Goal: Information Seeking & Learning: Learn about a topic

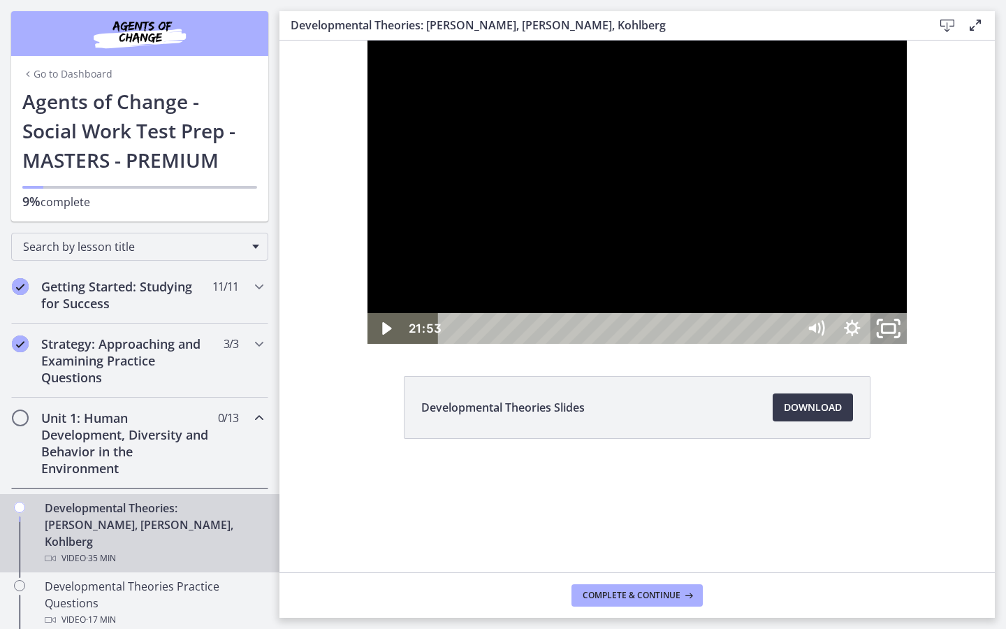
click at [910, 347] on icon "Unfullscreen" at bounding box center [888, 328] width 43 height 37
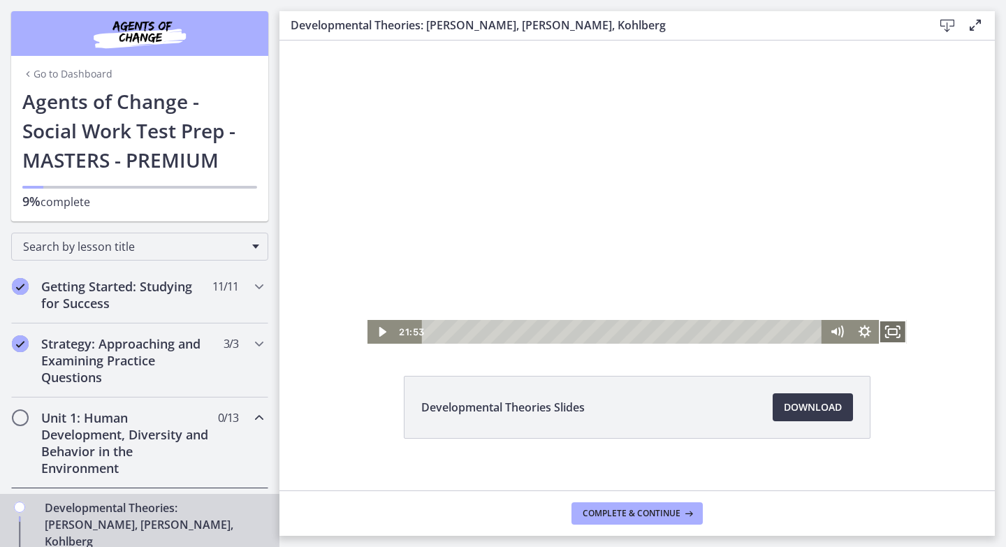
click at [897, 328] on icon "Fullscreen" at bounding box center [893, 332] width 28 height 24
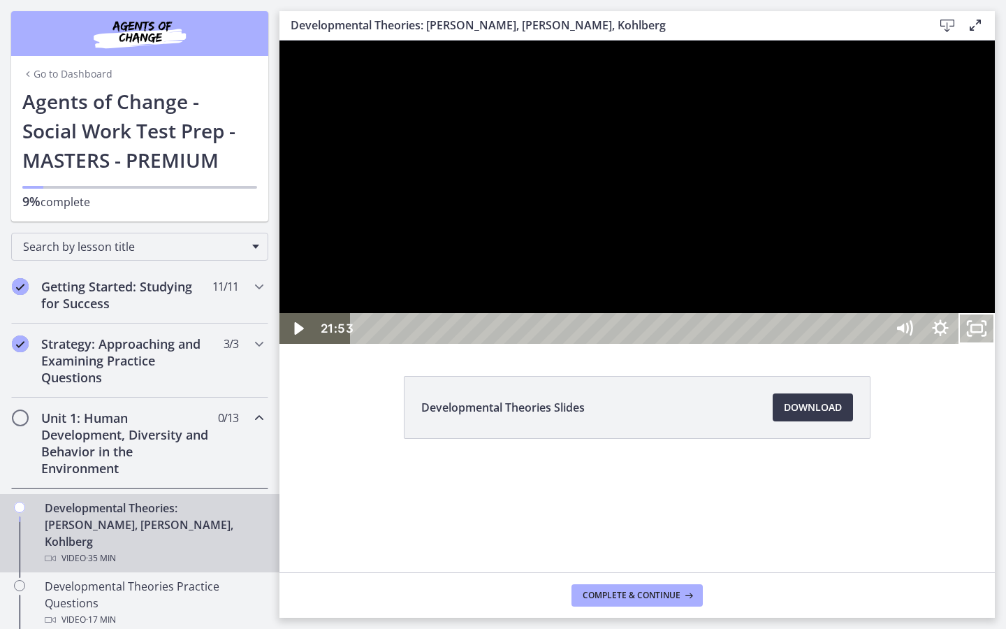
click at [930, 344] on div at bounding box center [636, 192] width 715 height 303
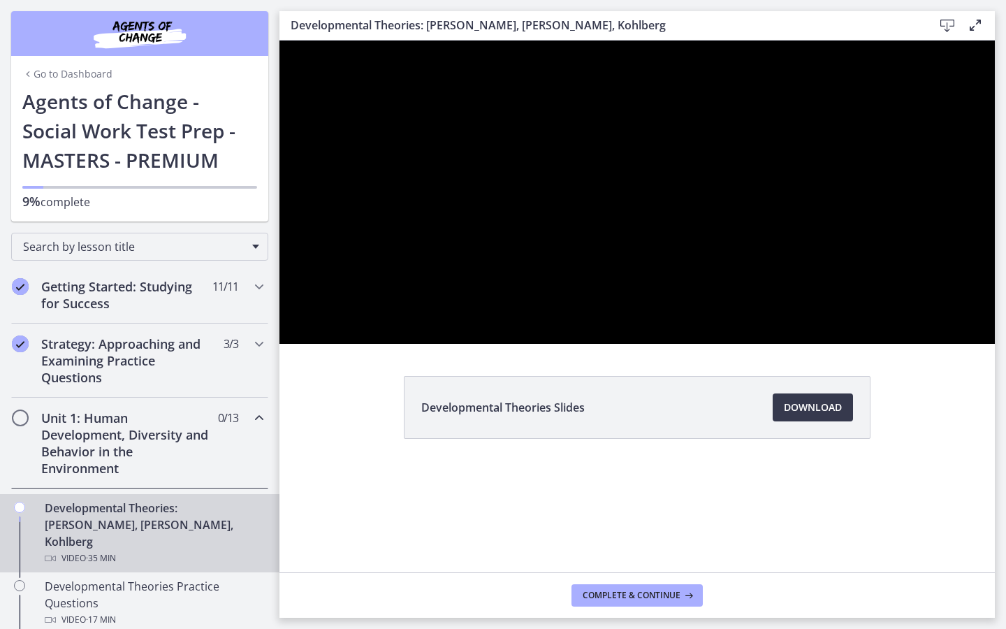
click at [930, 344] on div at bounding box center [636, 192] width 715 height 303
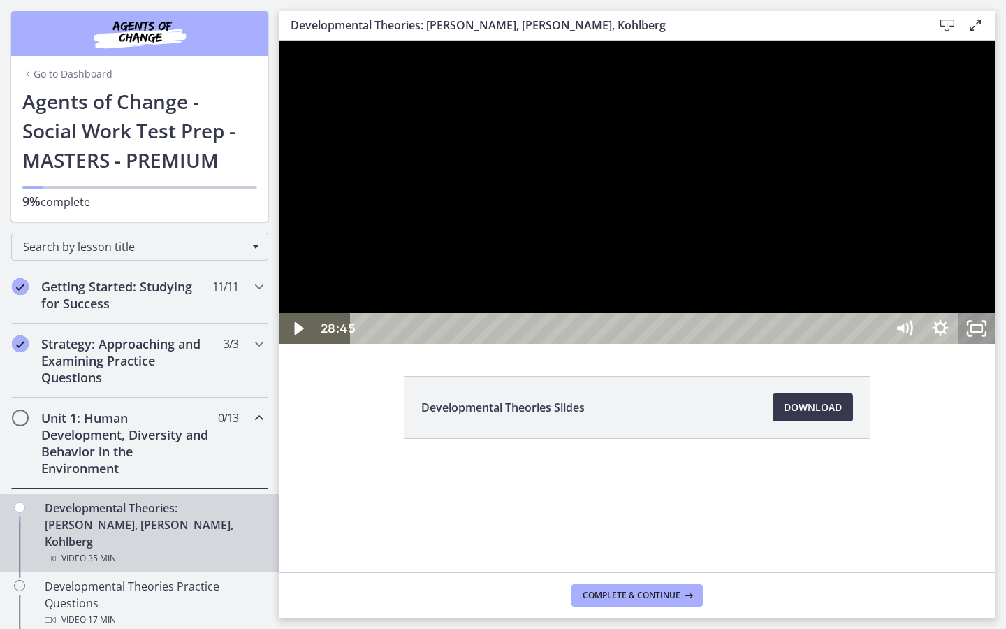
click at [995, 344] on icon "Unfullscreen" at bounding box center [976, 328] width 36 height 31
